Goal: Task Accomplishment & Management: Use online tool/utility

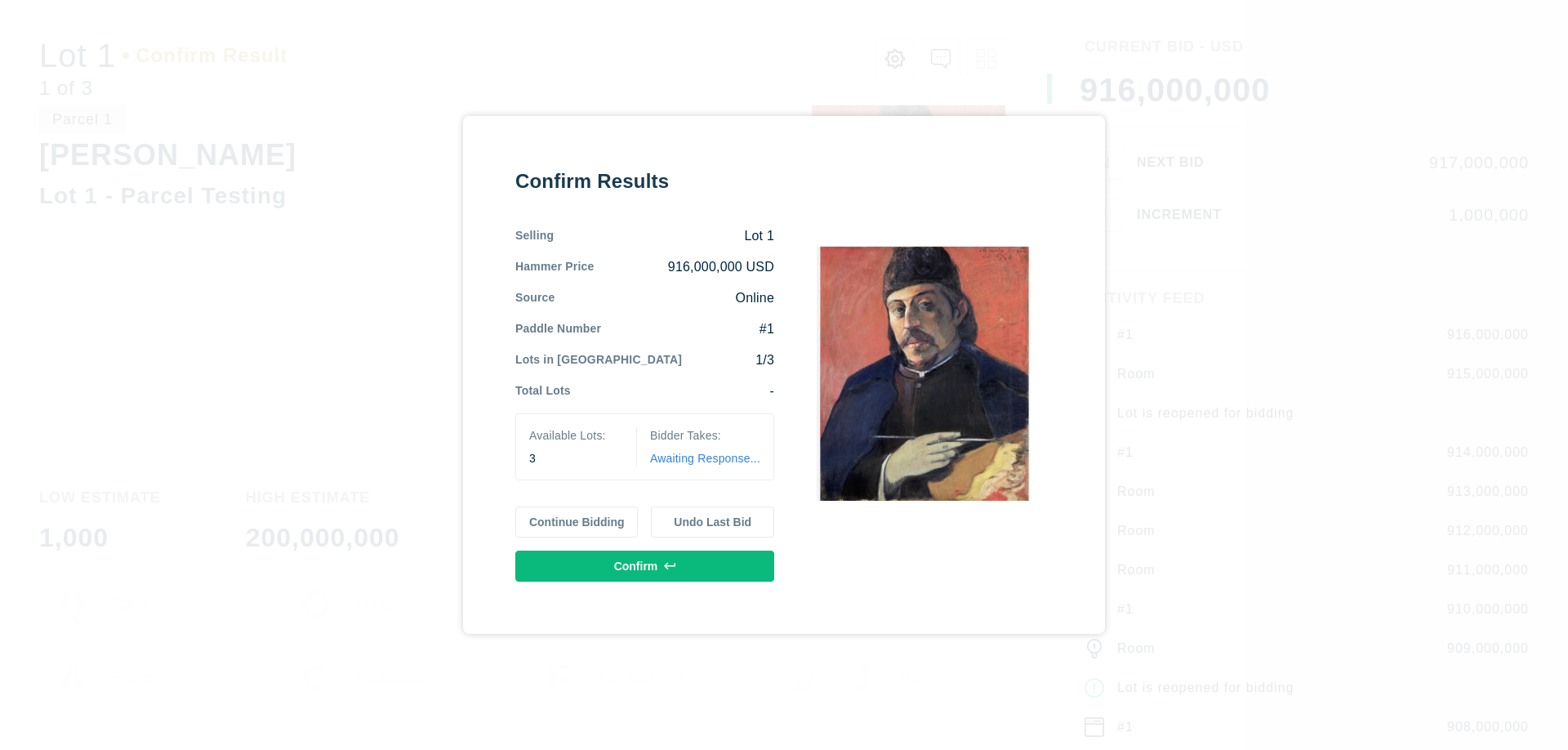
click at [577, 522] on button "Continue Bidding" at bounding box center [576, 522] width 123 height 31
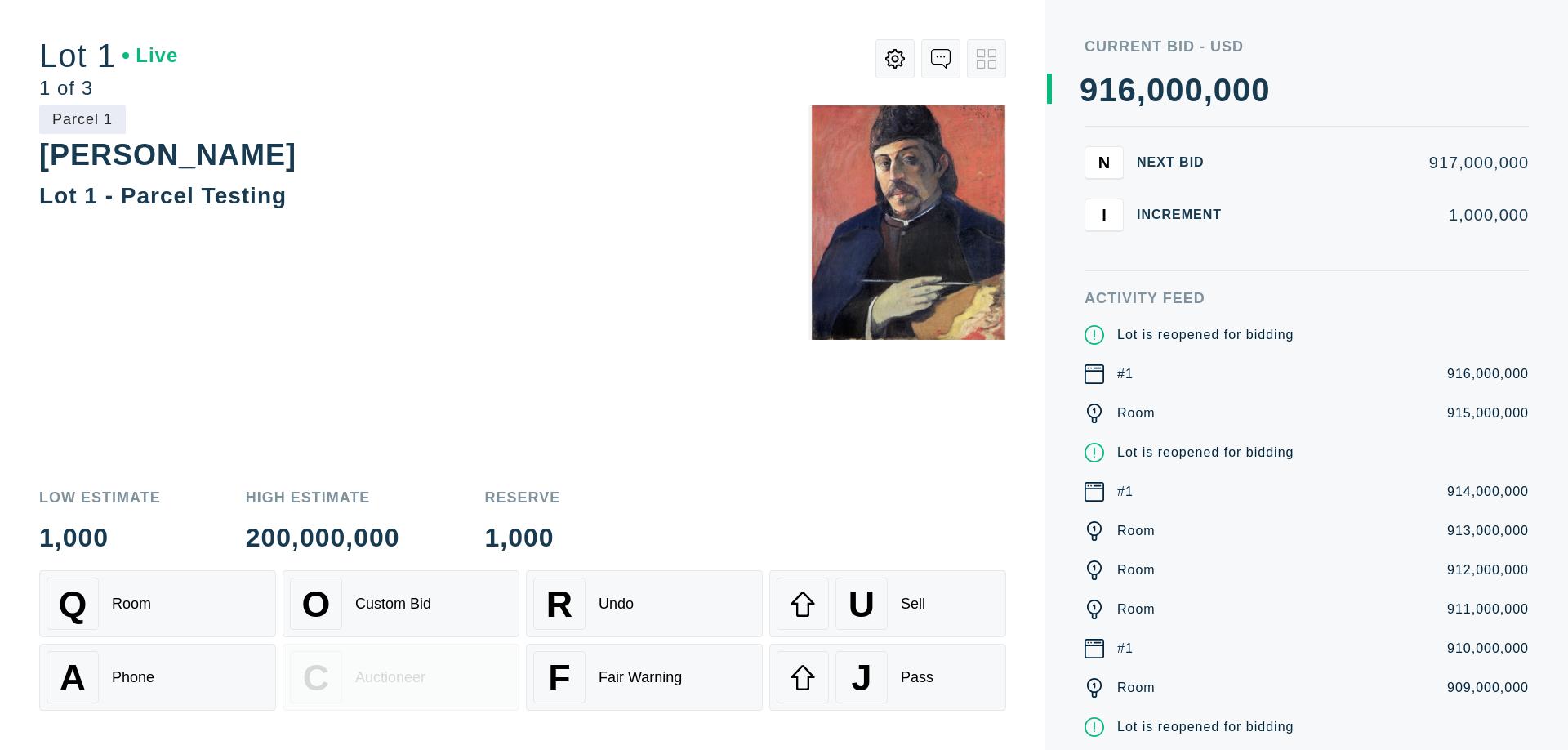
click at [158, 604] on div "Q Room" at bounding box center [157, 603] width 222 height 52
